Goal: Information Seeking & Learning: Learn about a topic

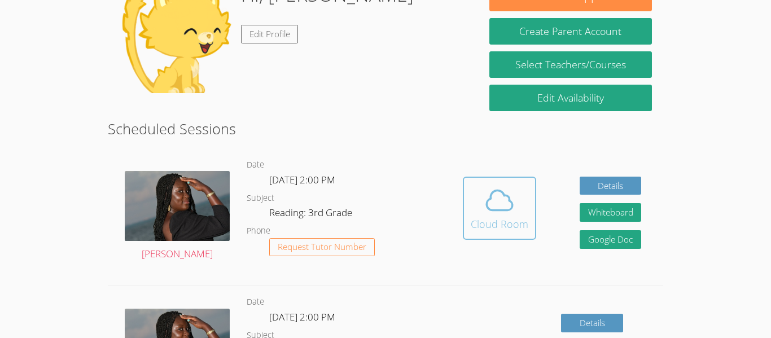
scroll to position [200, 0]
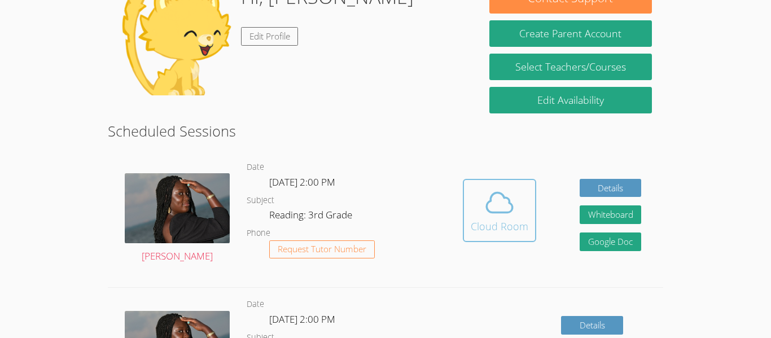
click at [487, 204] on icon at bounding box center [499, 203] width 32 height 32
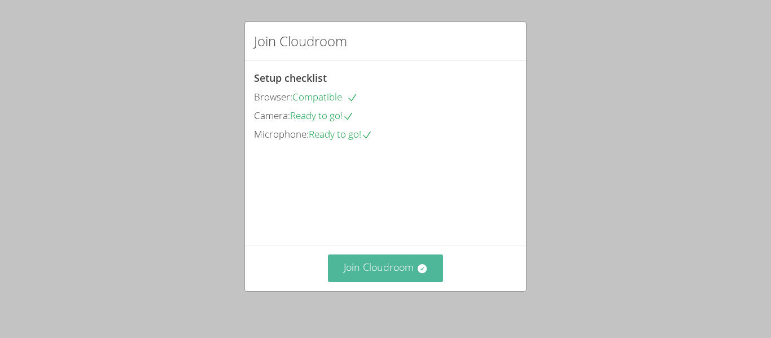
click at [377, 280] on button "Join Cloudroom" at bounding box center [386, 268] width 116 height 28
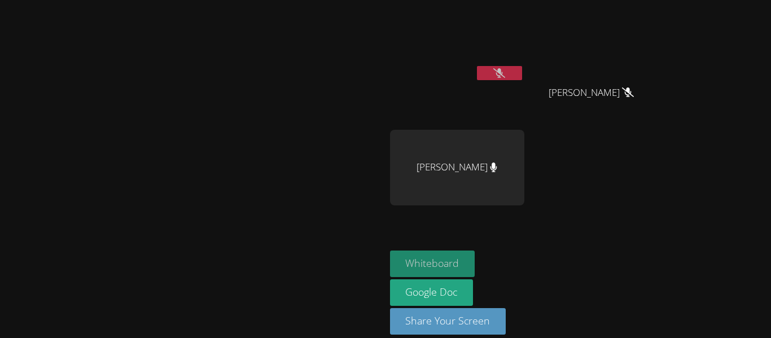
click at [475, 250] on button "Whiteboard" at bounding box center [432, 263] width 85 height 27
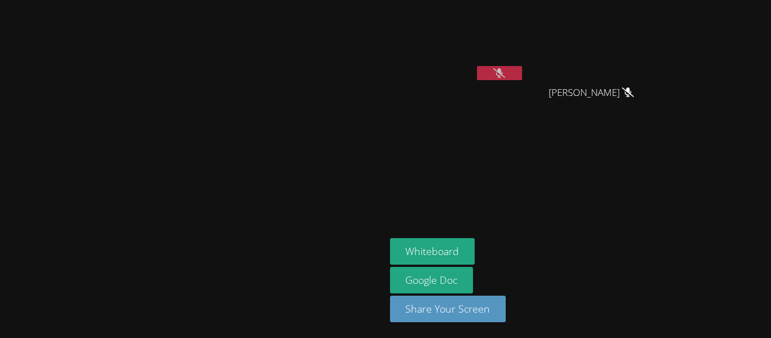
click at [505, 77] on icon at bounding box center [499, 73] width 12 height 10
click at [522, 76] on button at bounding box center [499, 73] width 45 height 14
click at [505, 76] on icon at bounding box center [499, 73] width 12 height 10
click at [522, 71] on button at bounding box center [499, 73] width 45 height 14
click at [522, 66] on button at bounding box center [499, 73] width 45 height 14
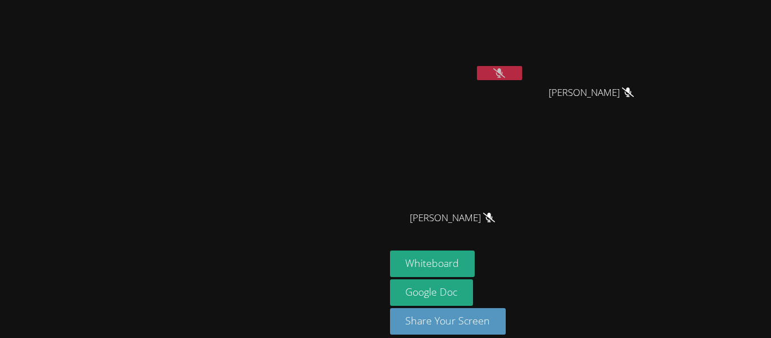
click at [277, 195] on video at bounding box center [192, 153] width 169 height 212
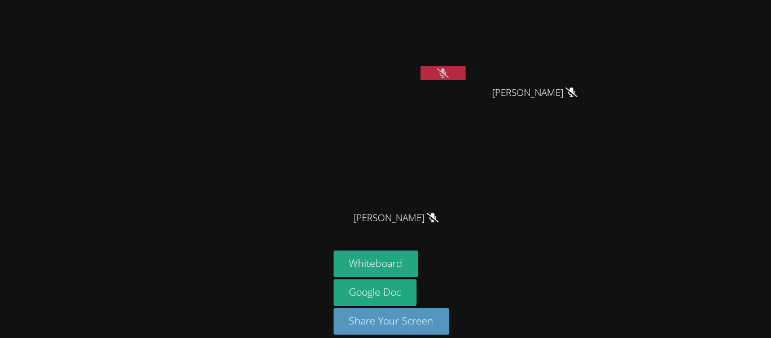
click at [440, 71] on icon at bounding box center [443, 73] width 12 height 10
click at [440, 71] on icon at bounding box center [442, 73] width 7 height 10
click at [440, 71] on icon at bounding box center [443, 73] width 12 height 10
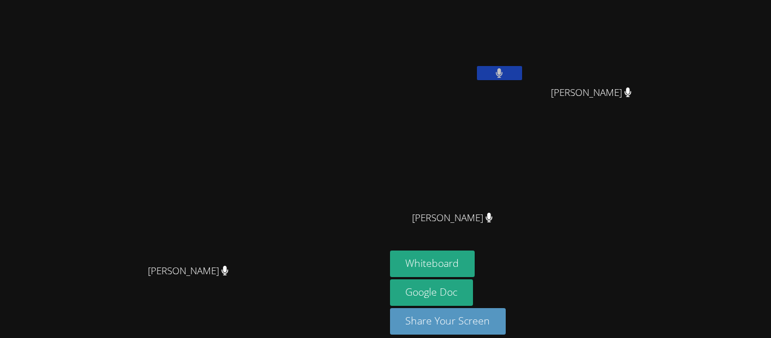
click at [477, 71] on button at bounding box center [499, 73] width 45 height 14
click at [498, 73] on icon at bounding box center [499, 73] width 12 height 10
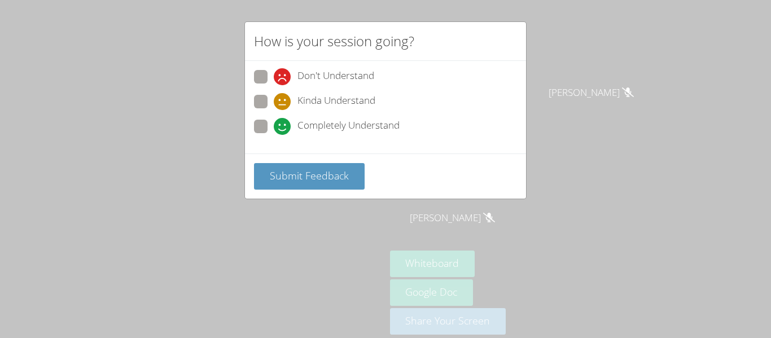
click at [301, 127] on span "Completely Understand" at bounding box center [348, 126] width 102 height 17
click at [283, 127] on input "Completely Understand" at bounding box center [279, 125] width 10 height 10
radio input "true"
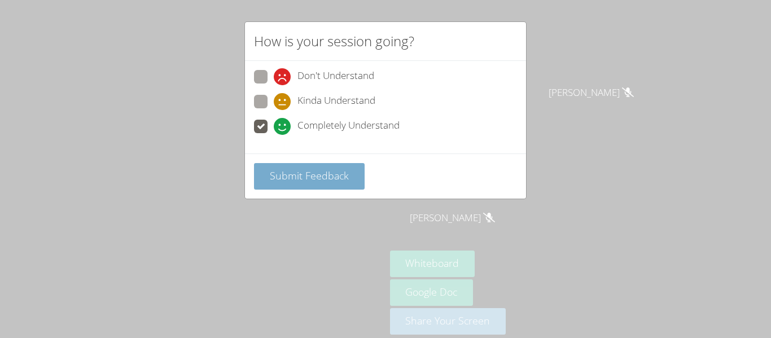
click at [327, 177] on span "Submit Feedback" at bounding box center [309, 176] width 79 height 14
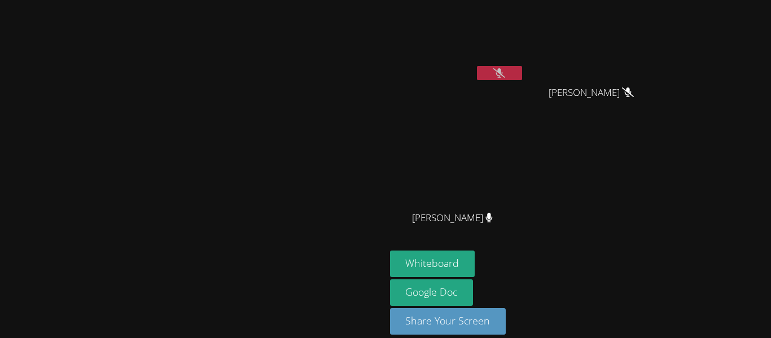
click at [505, 73] on icon at bounding box center [499, 73] width 12 height 10
click at [503, 77] on icon at bounding box center [498, 73] width 7 height 10
click at [522, 73] on button at bounding box center [499, 73] width 45 height 14
click at [505, 72] on icon at bounding box center [499, 73] width 12 height 10
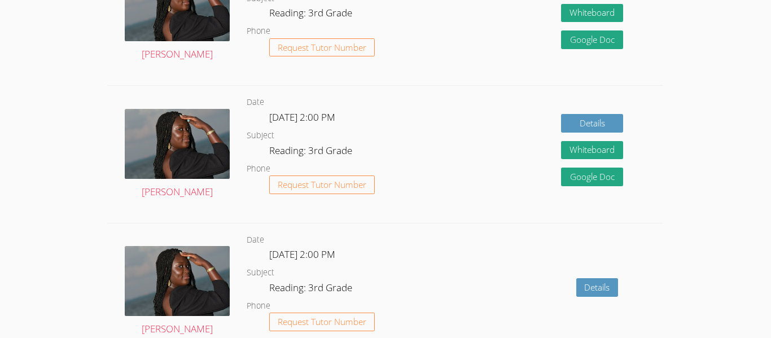
scroll to position [1089, 0]
